Goal: Task Accomplishment & Management: Complete application form

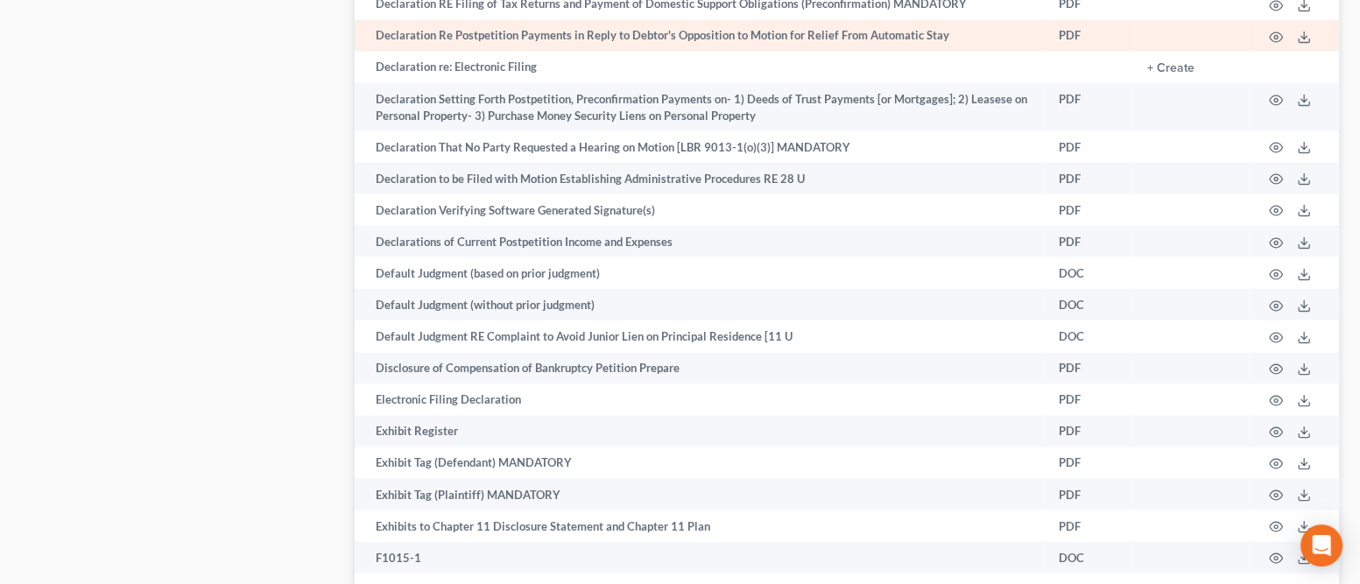
scroll to position [2872, 0]
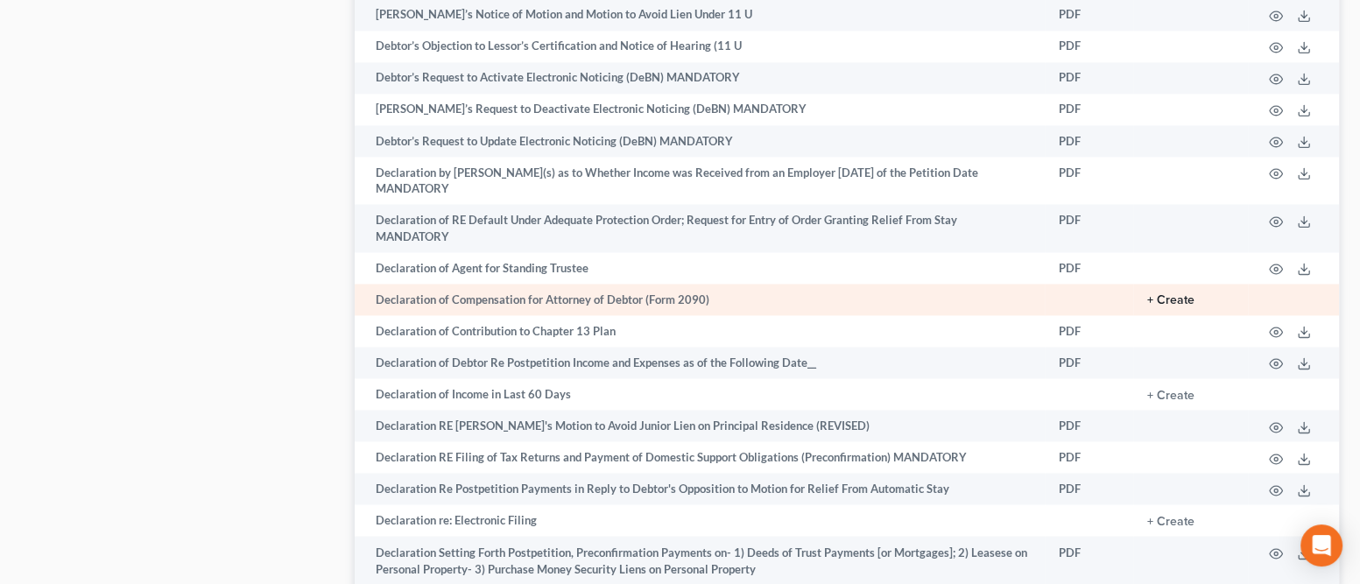
click at [1166, 295] on button "+ Create" at bounding box center [1170, 300] width 47 height 12
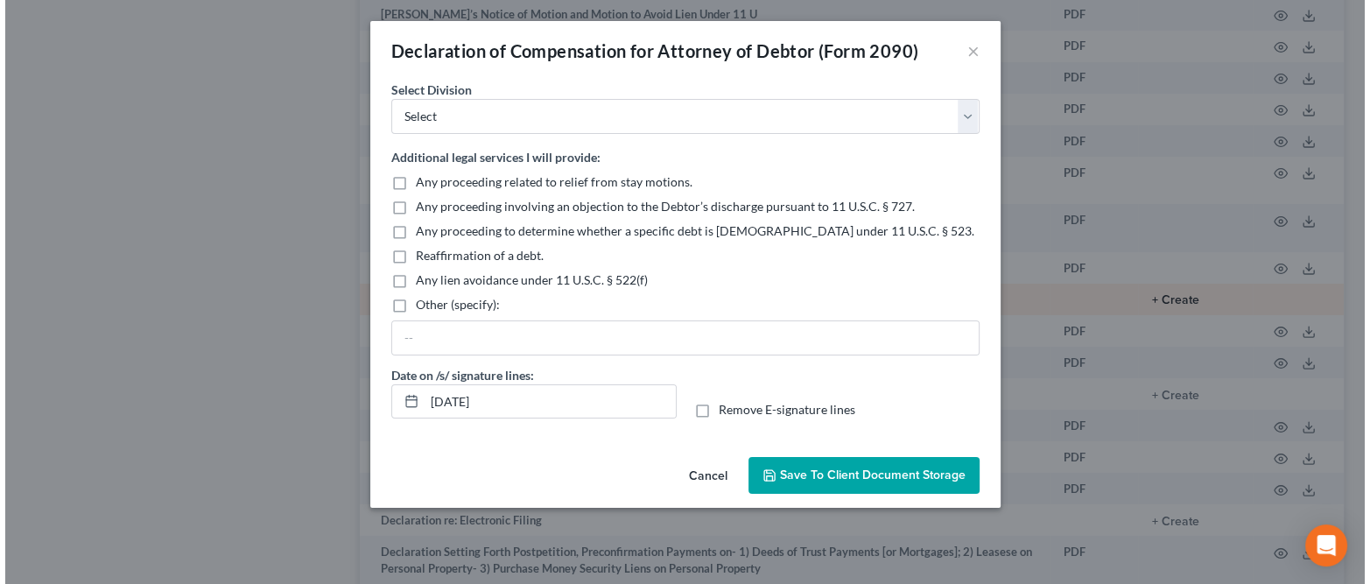
scroll to position [2857, 0]
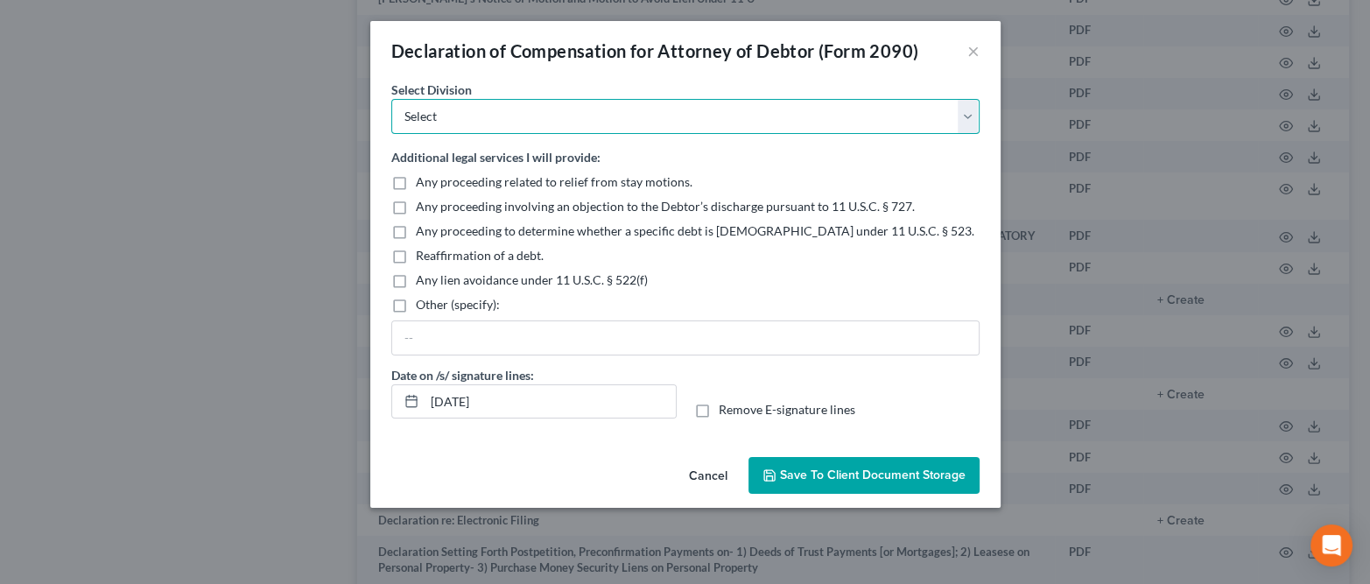
click at [549, 115] on select "Select [GEOGRAPHIC_DATA] [GEOGRAPHIC_DATA] [GEOGRAPHIC_DATA][PERSON_NAME] [GEOG…" at bounding box center [685, 116] width 588 height 35
select select "0"
click at [391, 99] on select "Select [GEOGRAPHIC_DATA] [GEOGRAPHIC_DATA] [GEOGRAPHIC_DATA][PERSON_NAME] [GEOG…" at bounding box center [685, 116] width 588 height 35
drag, startPoint x: 572, startPoint y: 405, endPoint x: 424, endPoint y: 405, distance: 148.0
click at [425, 405] on input "[DATE]" at bounding box center [550, 401] width 251 height 33
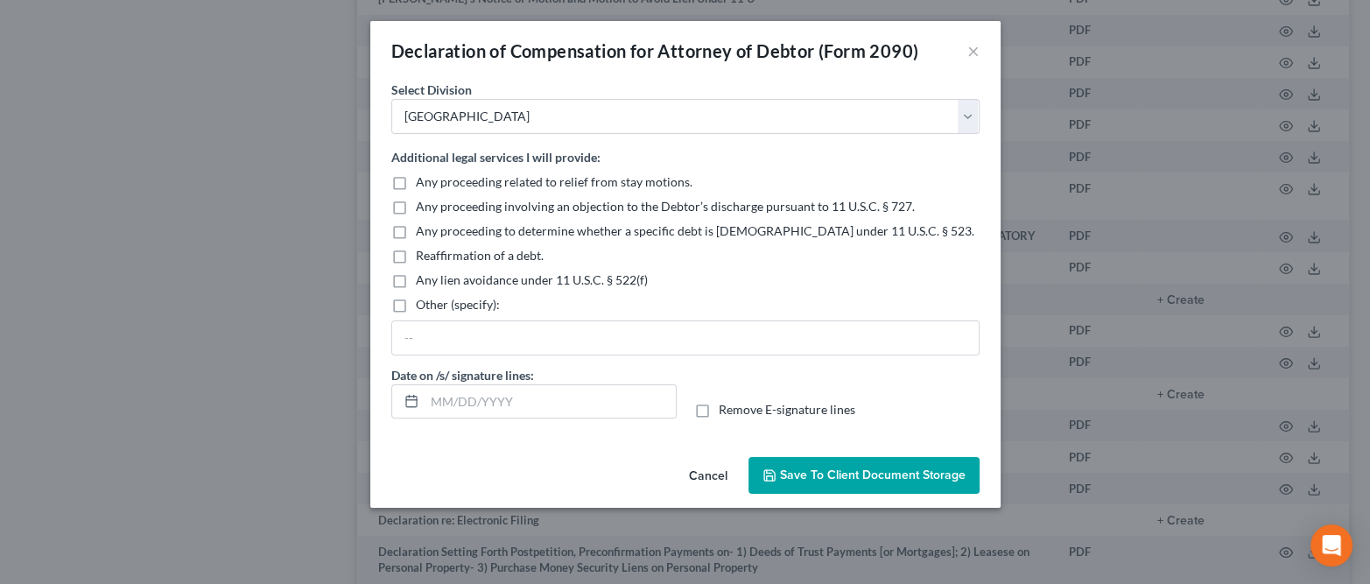
click at [809, 472] on span "Save to Client Document Storage" at bounding box center [873, 475] width 186 height 15
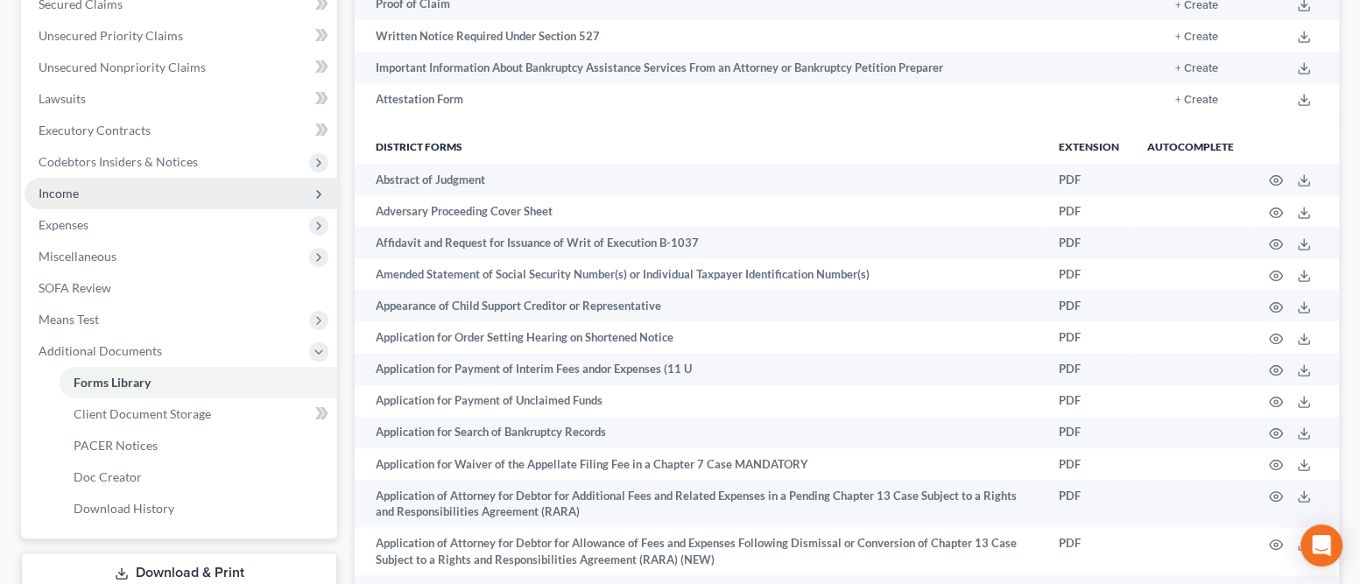
scroll to position [384, 0]
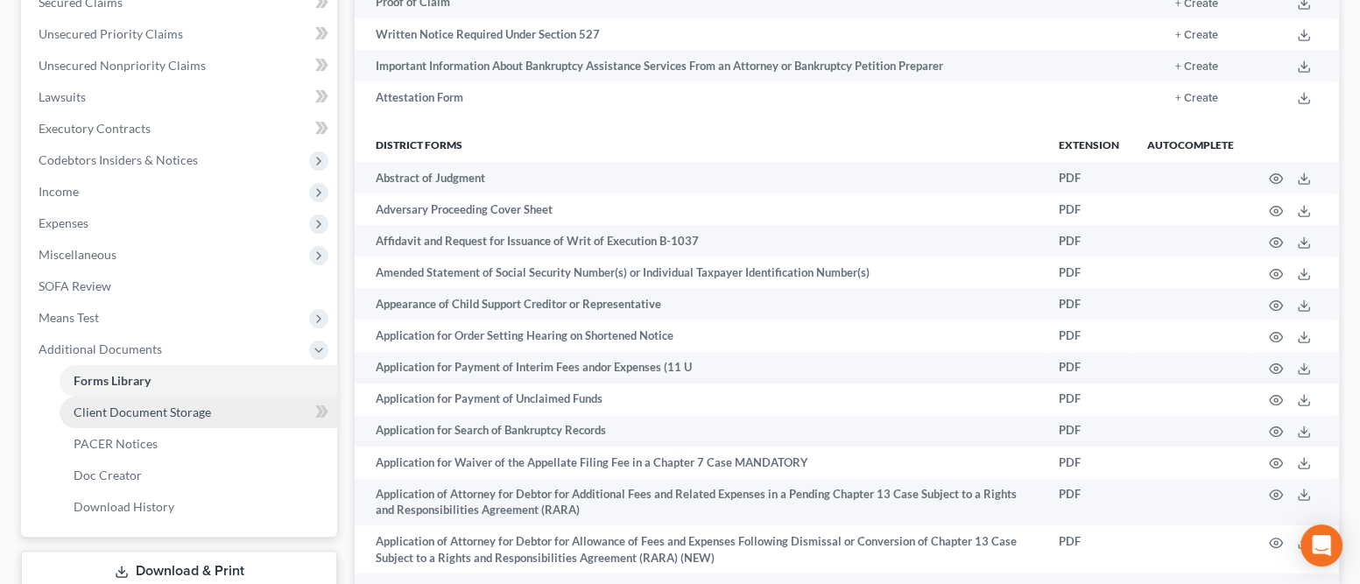
click at [148, 411] on span "Client Document Storage" at bounding box center [142, 412] width 137 height 15
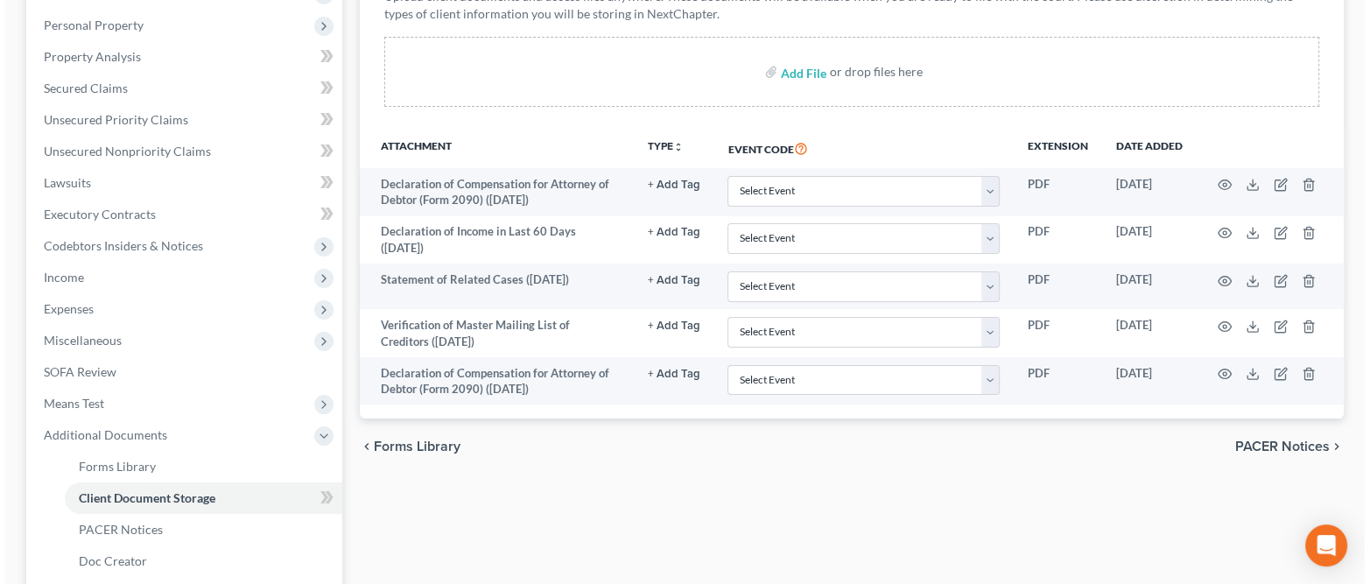
scroll to position [300, 0]
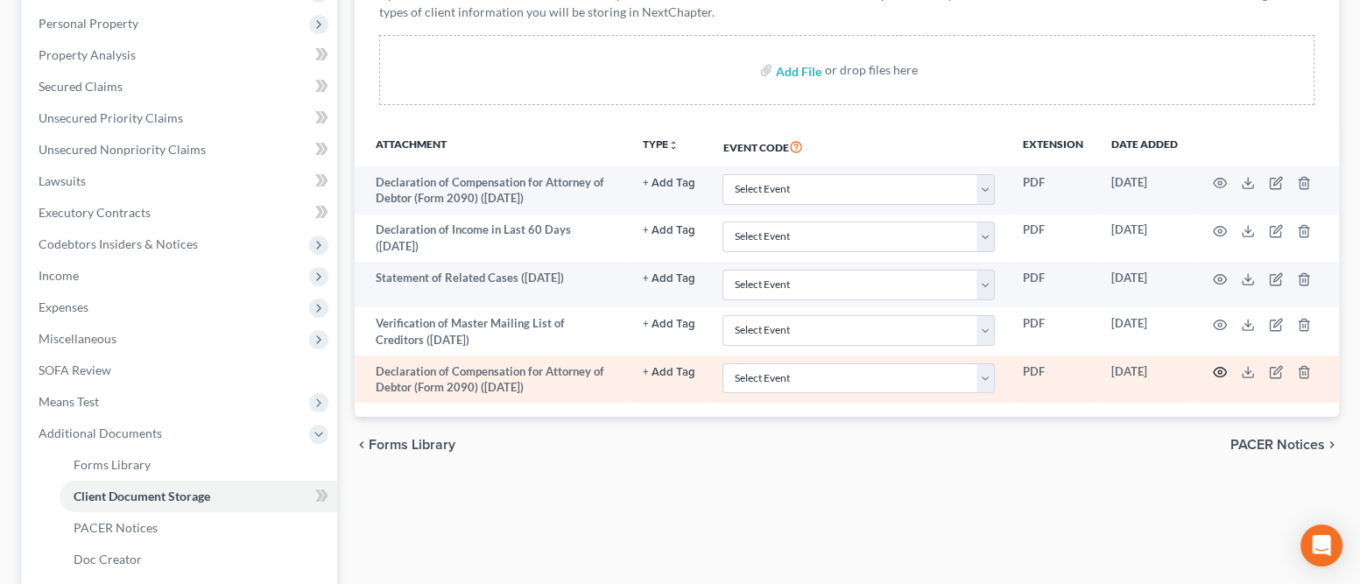
click at [1218, 372] on circle "button" at bounding box center [1220, 372] width 4 height 4
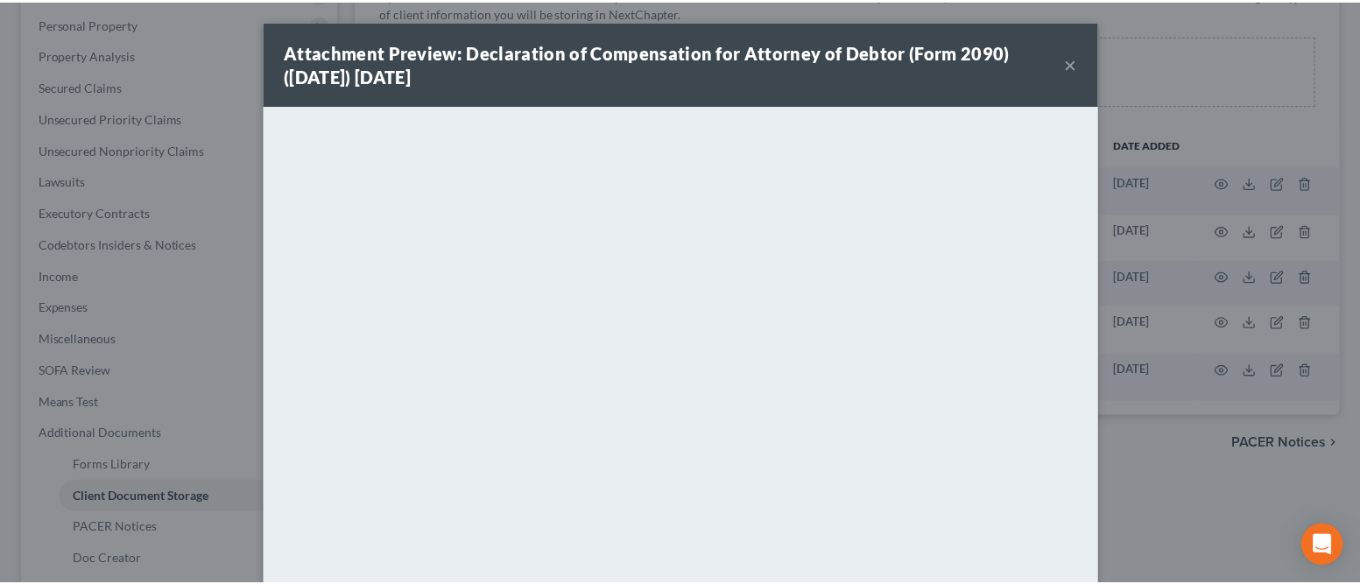
scroll to position [0, 0]
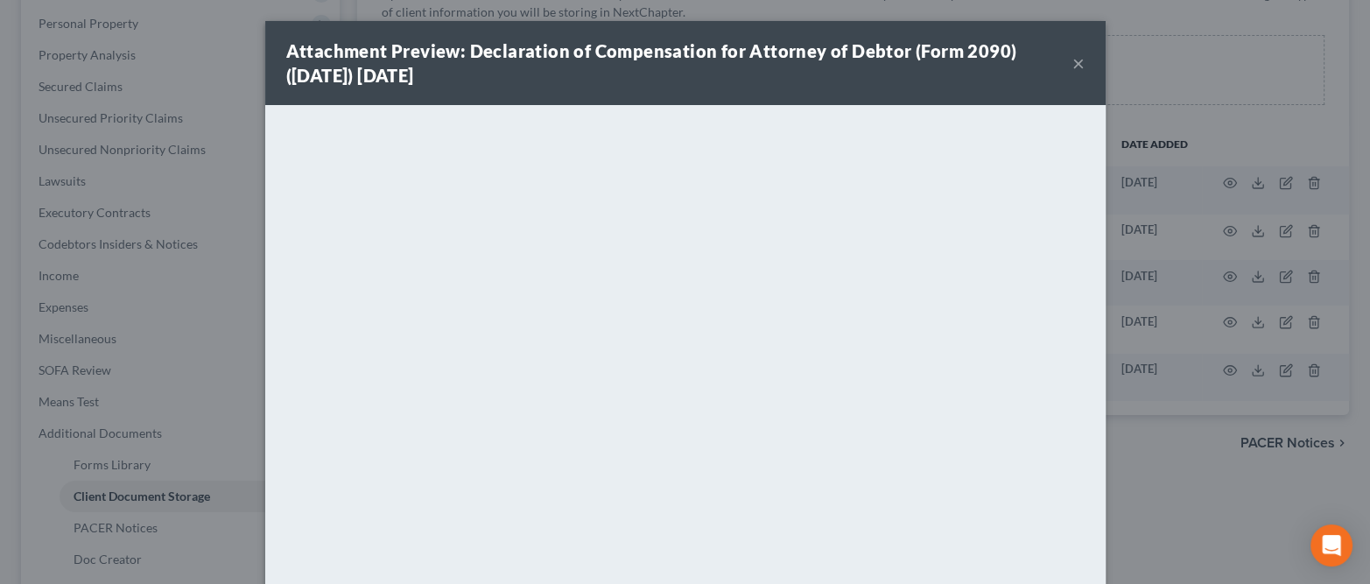
click at [1074, 62] on button "×" at bounding box center [1079, 63] width 12 height 21
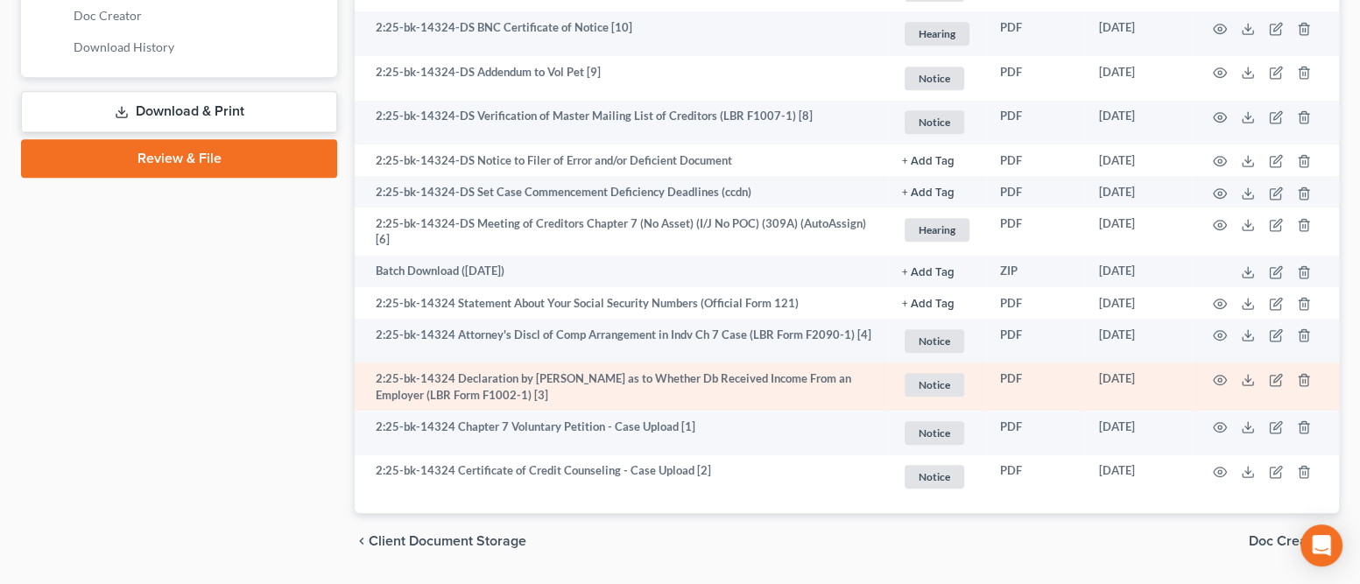
scroll to position [842, 0]
